Goal: Find specific page/section: Find specific page/section

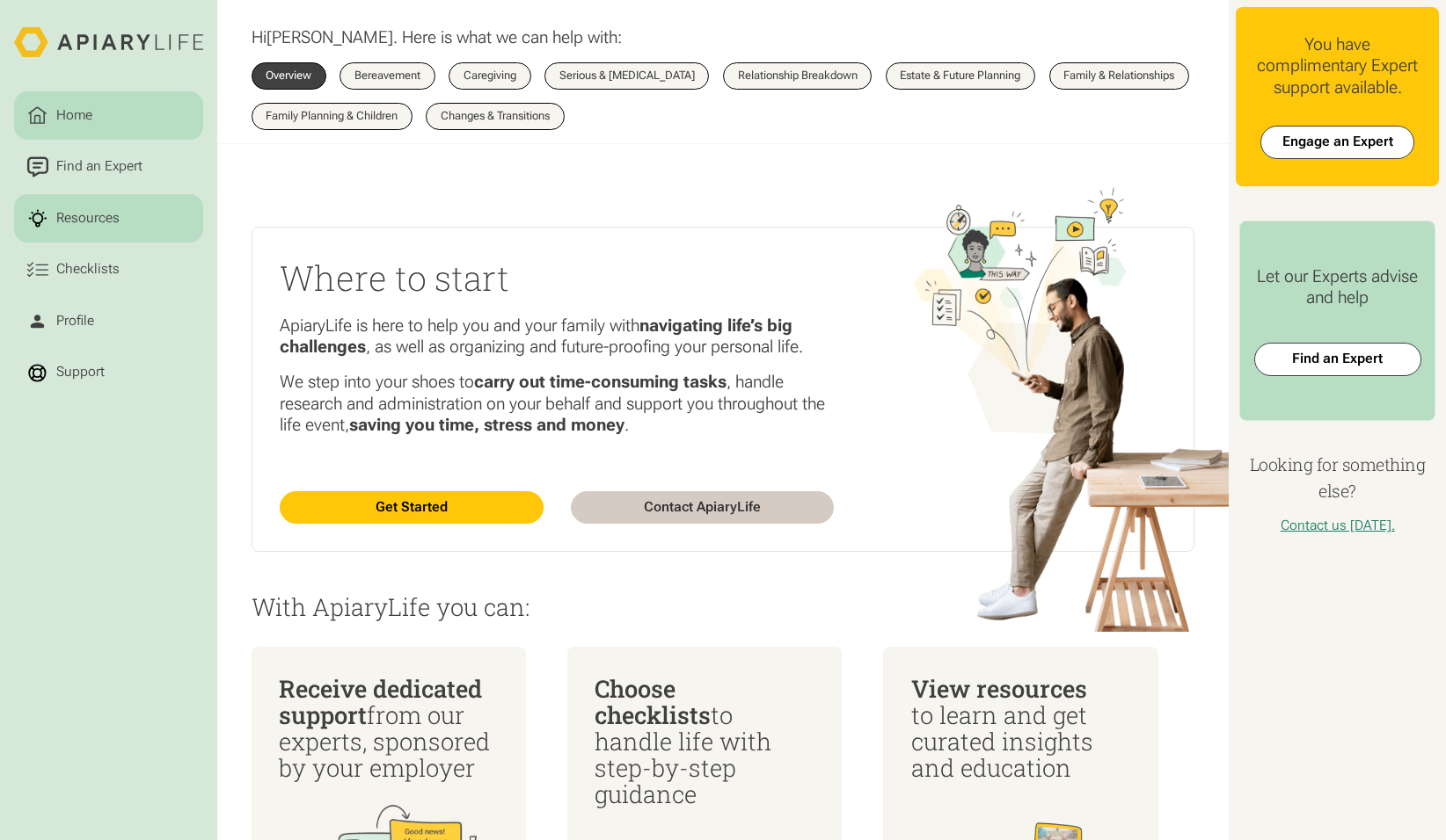
click at [127, 223] on link "Resources" at bounding box center [108, 219] width 189 height 49
